Goal: Task Accomplishment & Management: Complete application form

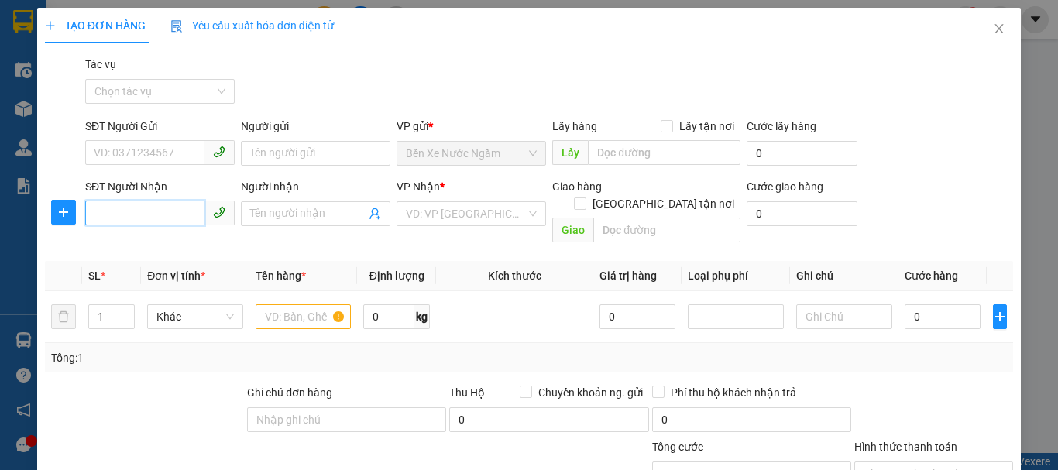
click at [103, 211] on input "SĐT Người Nhận" at bounding box center [144, 213] width 119 height 25
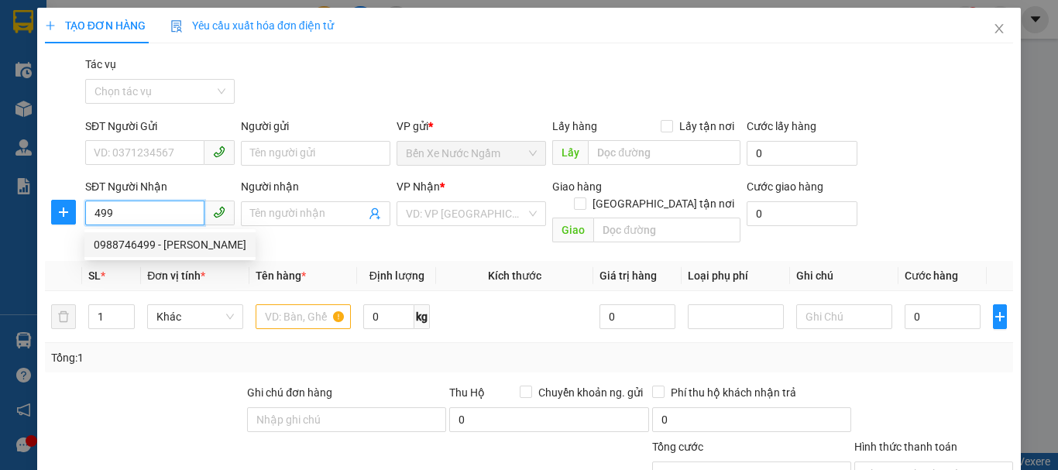
click at [126, 243] on div "0988746499 - [PERSON_NAME]" at bounding box center [170, 244] width 153 height 17
type input "0988746499"
type input "[PERSON_NAME]"
type input "0988746499"
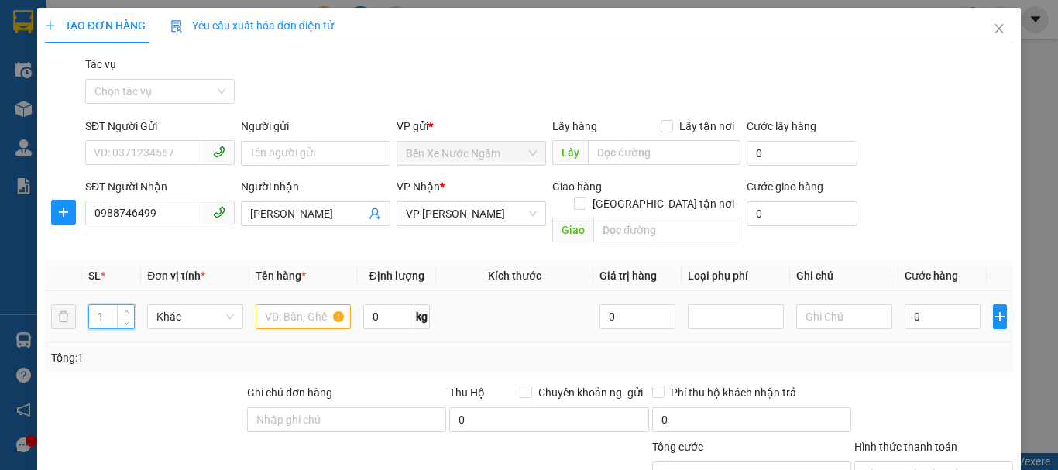
click at [109, 305] on input "1" at bounding box center [111, 316] width 45 height 23
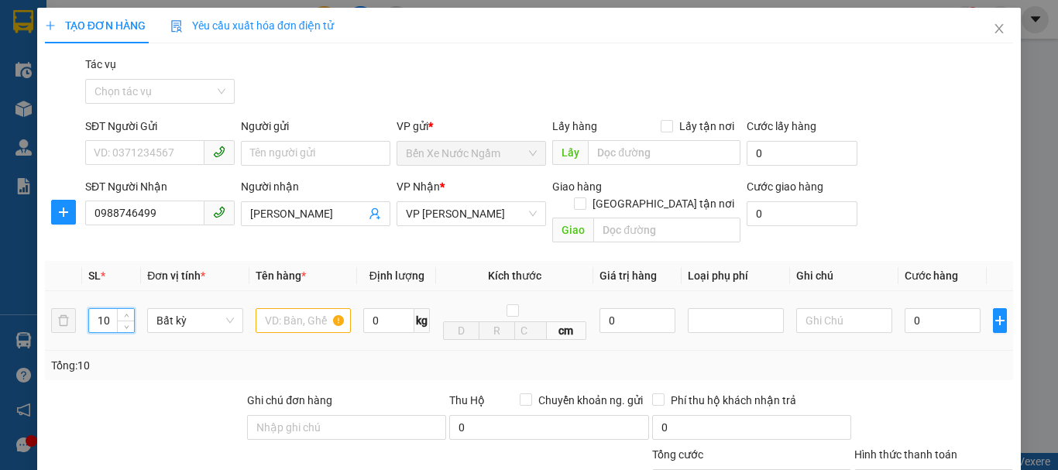
type input "10"
click at [296, 308] on input "text" at bounding box center [304, 320] width 96 height 25
type input "loa"
click at [928, 308] on input "0" at bounding box center [942, 320] width 76 height 25
type input "4"
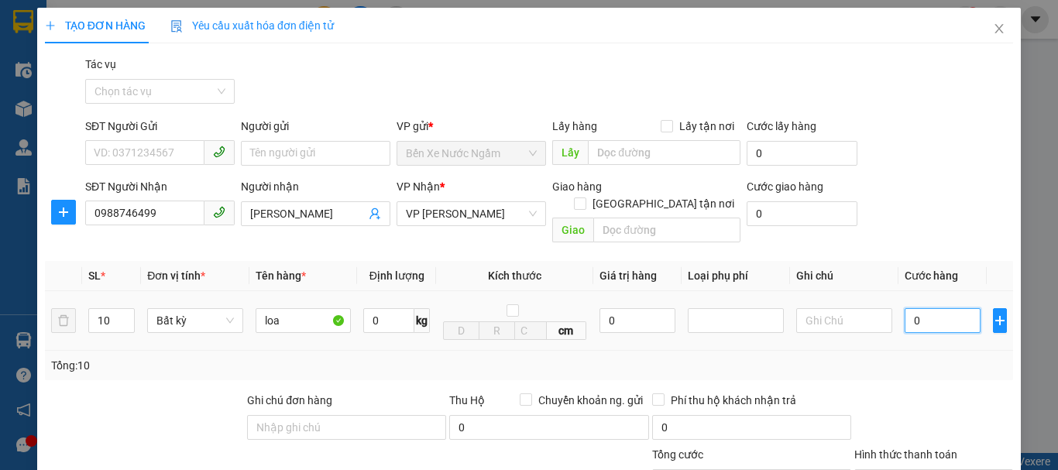
type input "4"
type input "40"
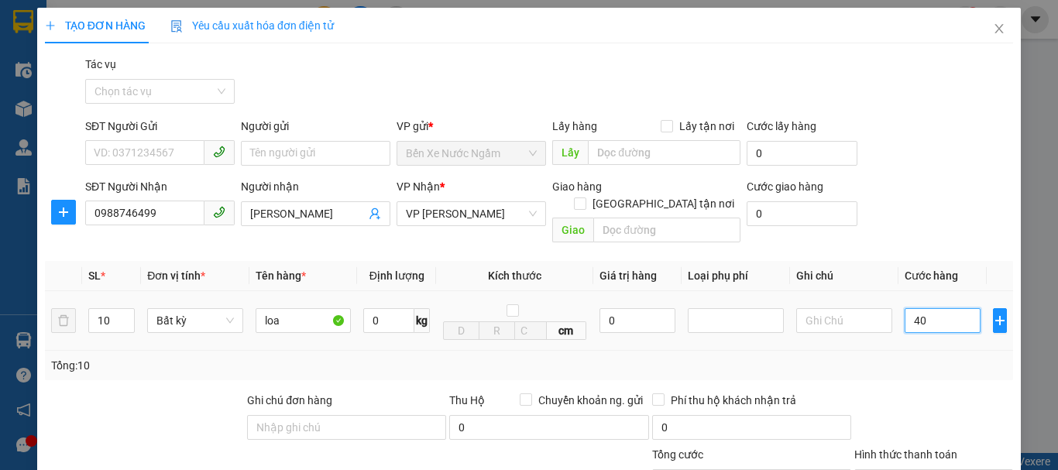
type input "400"
type input "4.000"
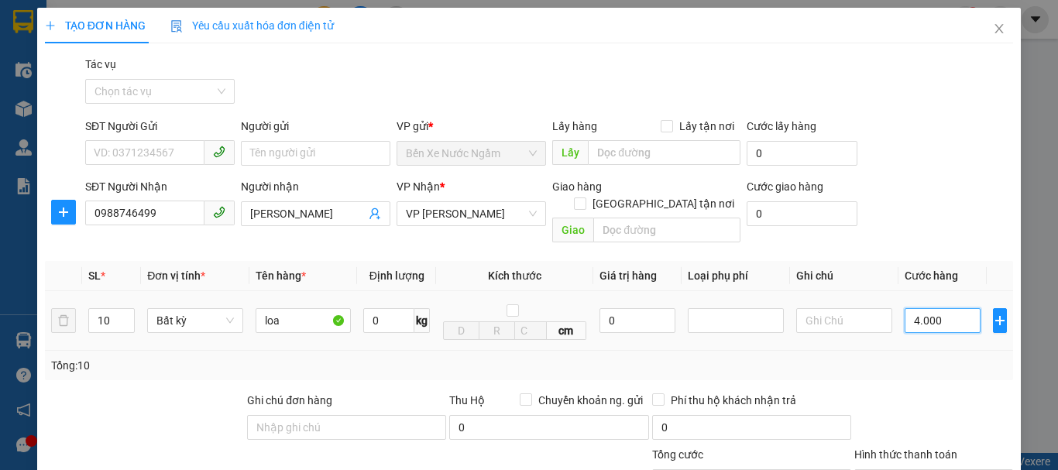
type input "4.000"
type input "40.000"
type input "400.000"
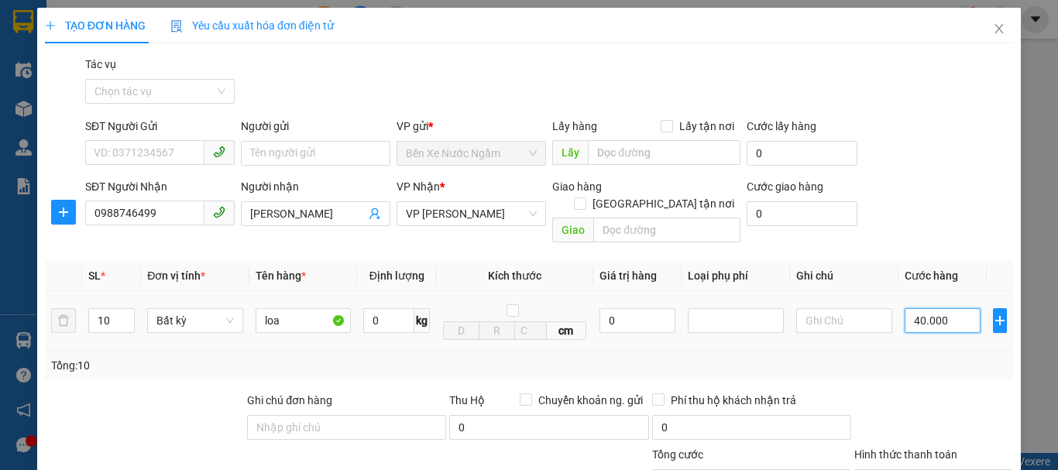
type input "400.000"
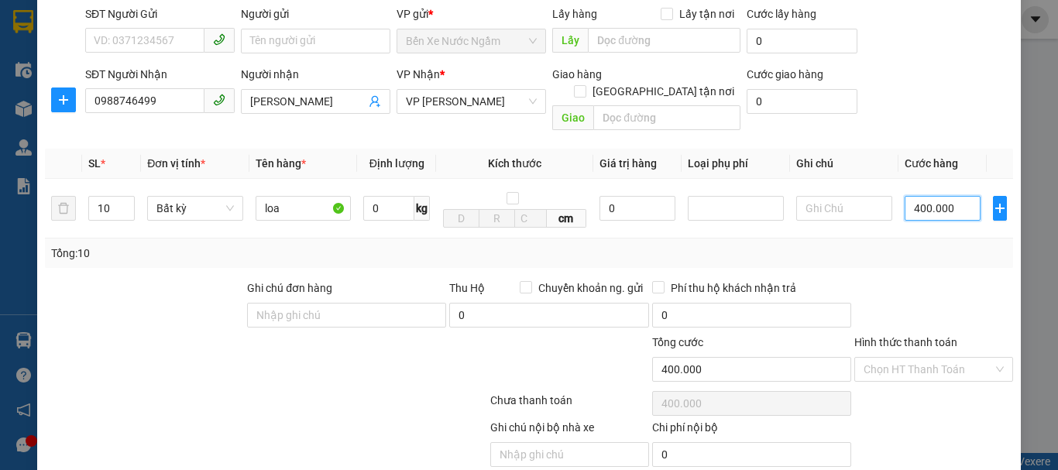
scroll to position [155, 0]
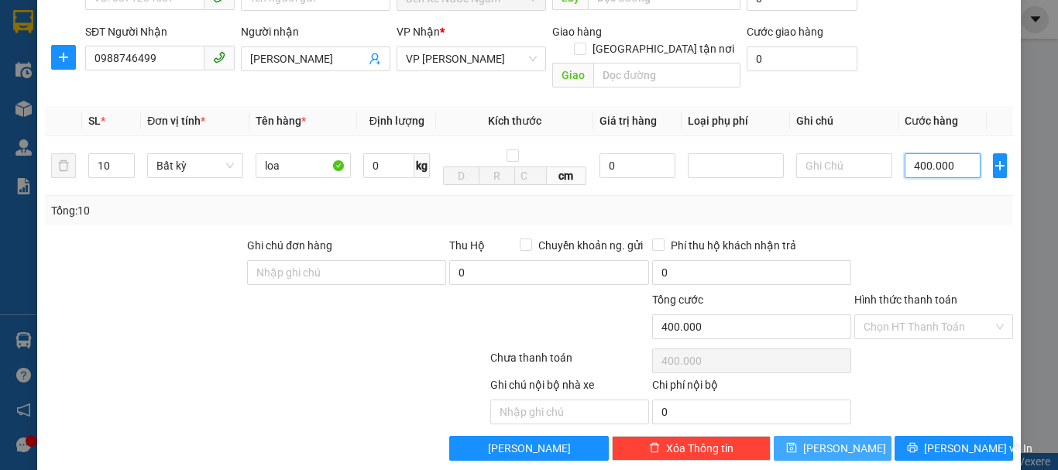
type input "400.000"
click at [829, 440] on span "[PERSON_NAME]" at bounding box center [844, 448] width 83 height 17
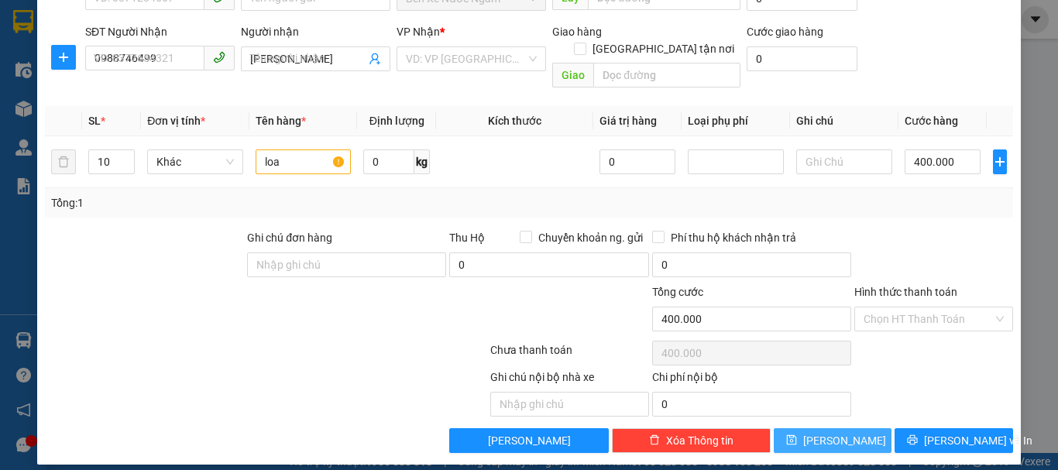
type input "1"
type input "0"
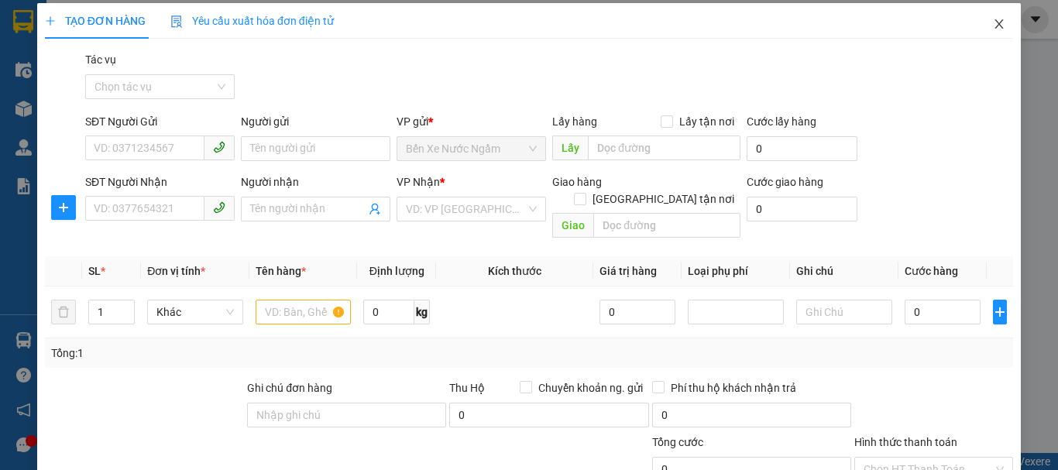
scroll to position [0, 0]
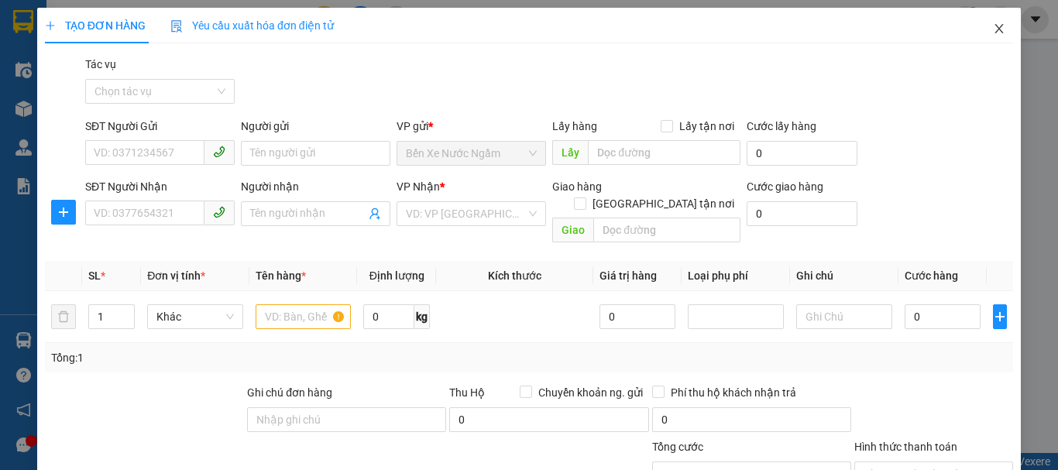
click at [998, 21] on span "Close" at bounding box center [998, 29] width 43 height 43
